Goal: Transaction & Acquisition: Purchase product/service

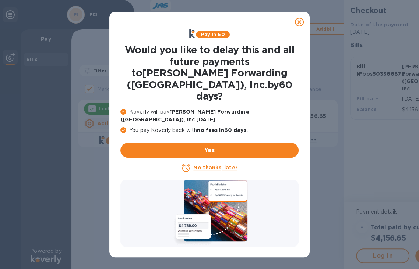
click at [215, 165] on u "No thanks, later" at bounding box center [215, 168] width 44 height 6
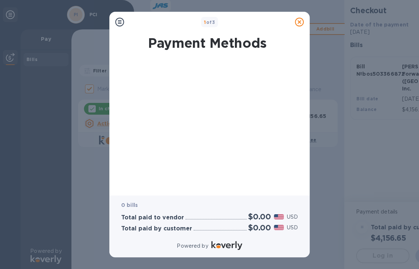
click at [208, 21] on b "1 of 3" at bounding box center [209, 23] width 11 height 6
click at [214, 24] on b "1 of 3" at bounding box center [209, 23] width 11 height 6
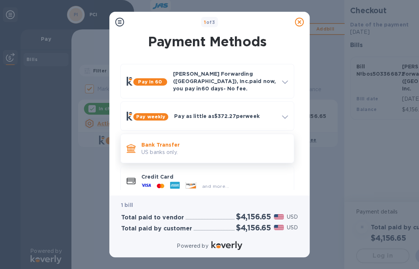
click at [181, 142] on p "Bank Transfer" at bounding box center [214, 144] width 146 height 7
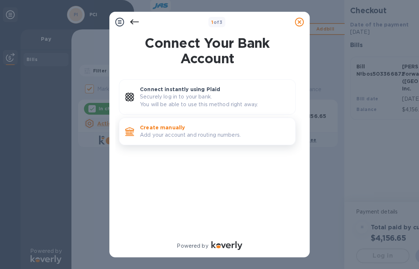
click at [178, 141] on div "Create manually Add your account and routing numbers." at bounding box center [214, 131] width 155 height 21
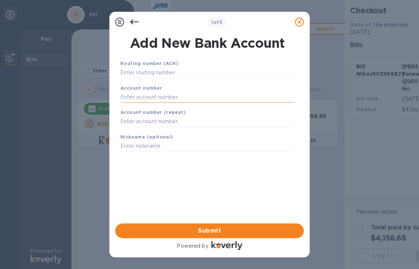
click at [148, 95] on input "text" at bounding box center [207, 97] width 174 height 11
paste input "[EMAIL_ADDRESS][DOMAIN_NAME]"
type input "[EMAIL_ADDRESS][DOMAIN_NAME]"
click at [165, 74] on input "text" at bounding box center [207, 72] width 174 height 11
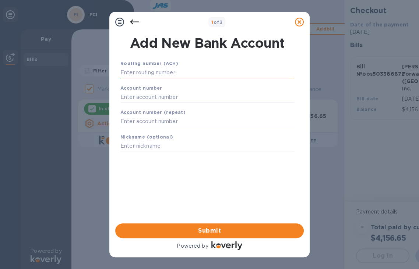
paste input "011075150"
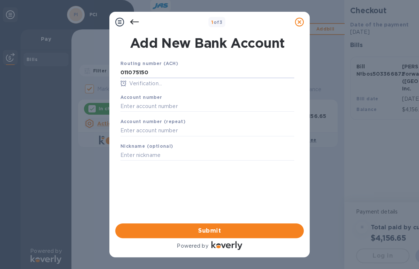
type input "011075150"
click at [166, 93] on div "Account number" at bounding box center [207, 103] width 180 height 25
click at [169, 101] on input "text" at bounding box center [207, 106] width 174 height 11
paste input "41000059208"
type input "41000059208"
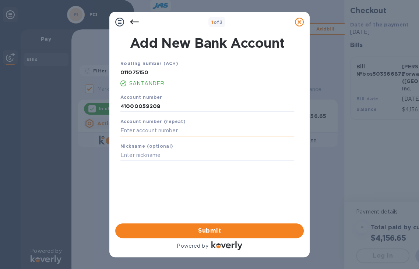
click at [190, 126] on input "text" at bounding box center [207, 130] width 174 height 11
paste input "41000059208"
type input "41000059208"
click at [216, 234] on span "Submit" at bounding box center [209, 231] width 177 height 9
